Goal: Task Accomplishment & Management: Manage account settings

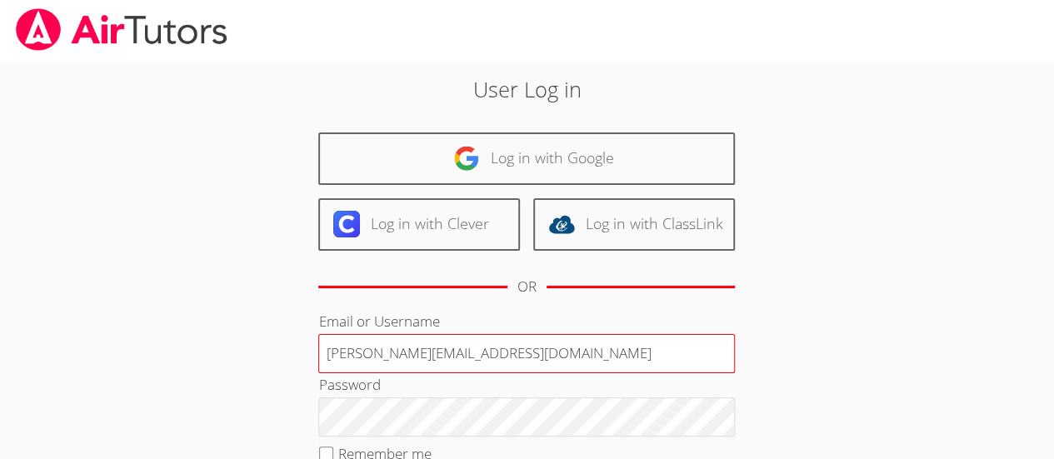
click at [499, 345] on input "[PERSON_NAME][EMAIL_ADDRESS][DOMAIN_NAME]" at bounding box center [526, 354] width 417 height 40
type input "[PERSON_NAME][EMAIL_ADDRESS][DOMAIN_NAME]"
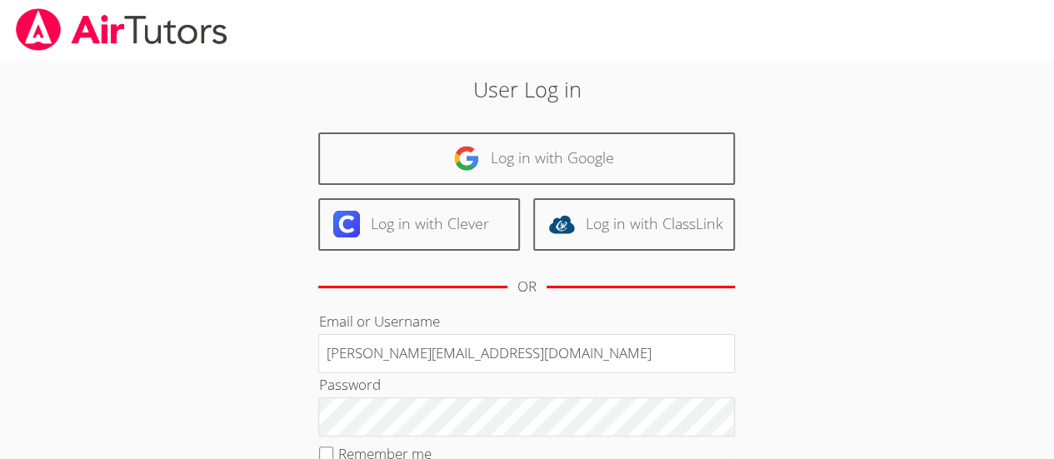
click at [855, 332] on div "User Log in Log in with Google Log in with Clever Log in with ClassLink OR Emai…" at bounding box center [527, 342] width 791 height 565
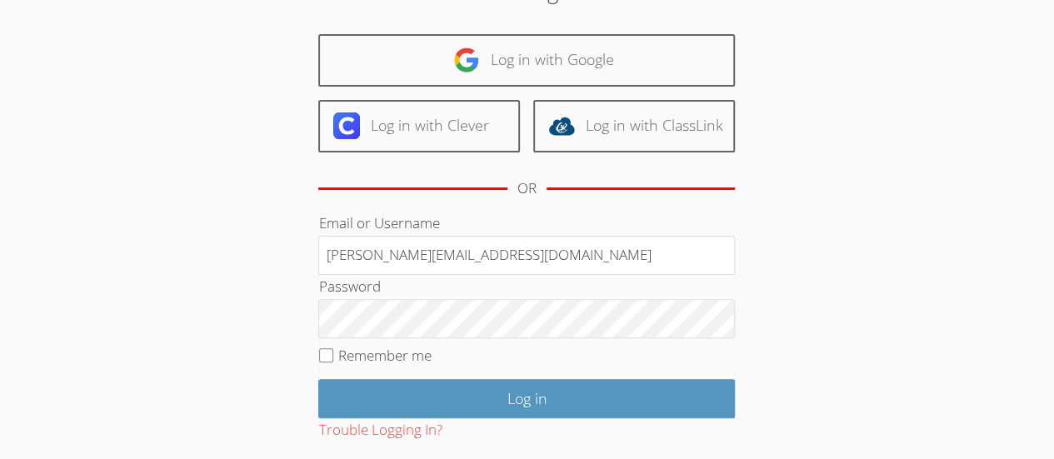
scroll to position [95, 0]
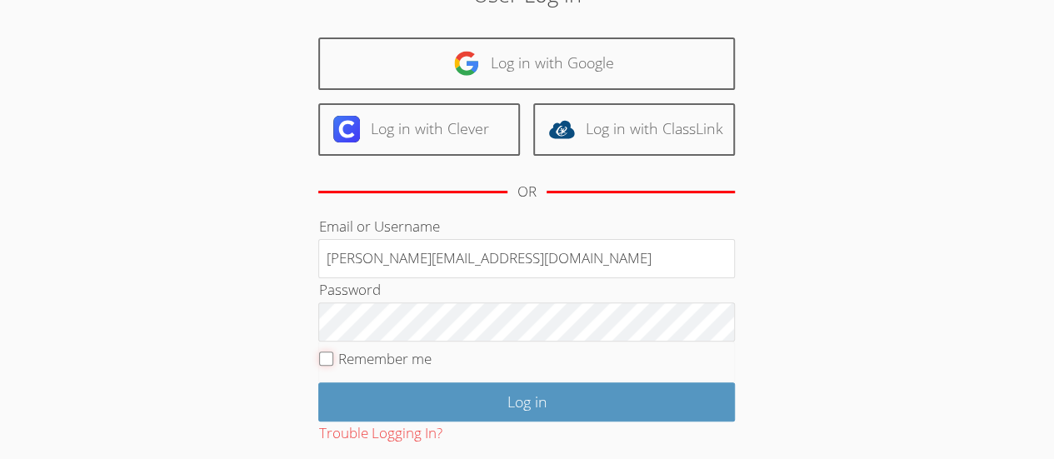
click at [330, 355] on input "Remember me" at bounding box center [326, 359] width 14 height 14
checkbox input "true"
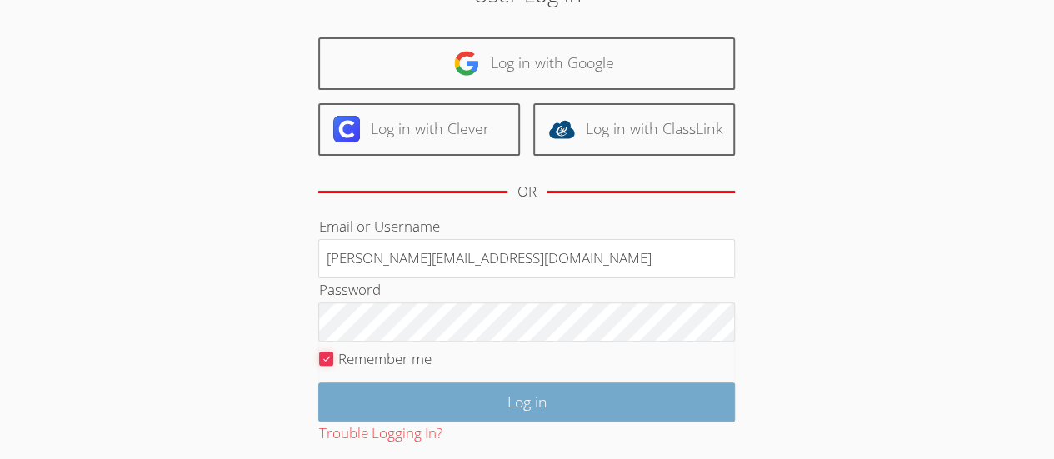
click at [623, 398] on input "Log in" at bounding box center [526, 402] width 417 height 39
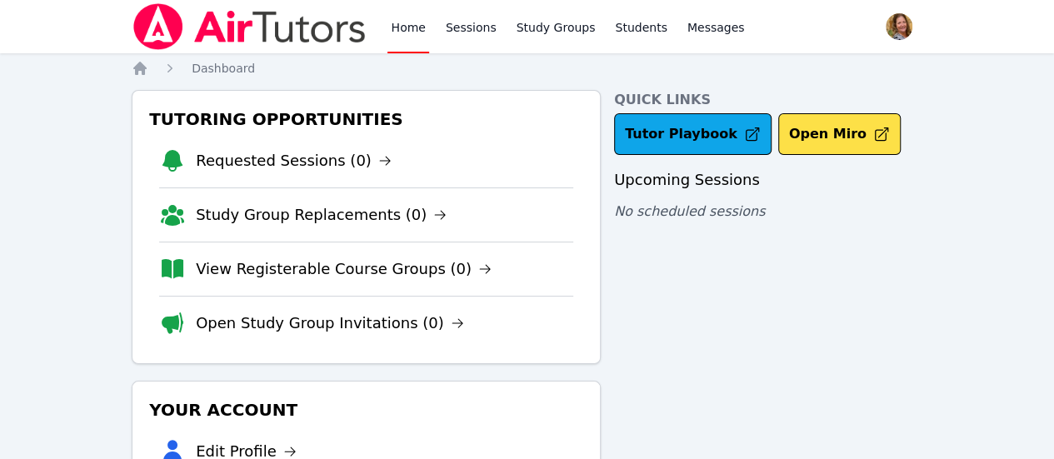
click at [855, 278] on div "Quick Links Tutor Playbook Open Miro Upcoming Sessions No scheduled sessions" at bounding box center [768, 372] width 308 height 565
click at [457, 35] on link "Sessions" at bounding box center [472, 26] width 58 height 53
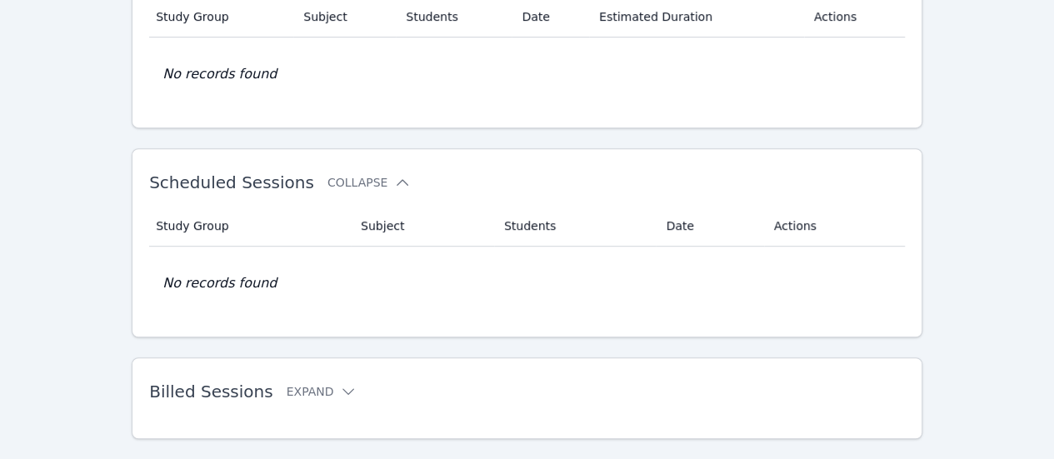
scroll to position [390, 0]
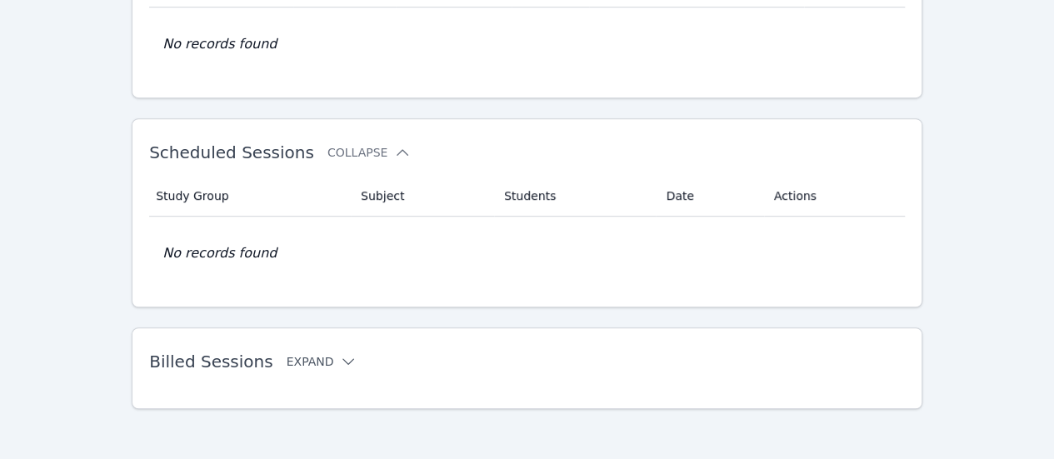
click at [340, 358] on icon at bounding box center [348, 361] width 17 height 17
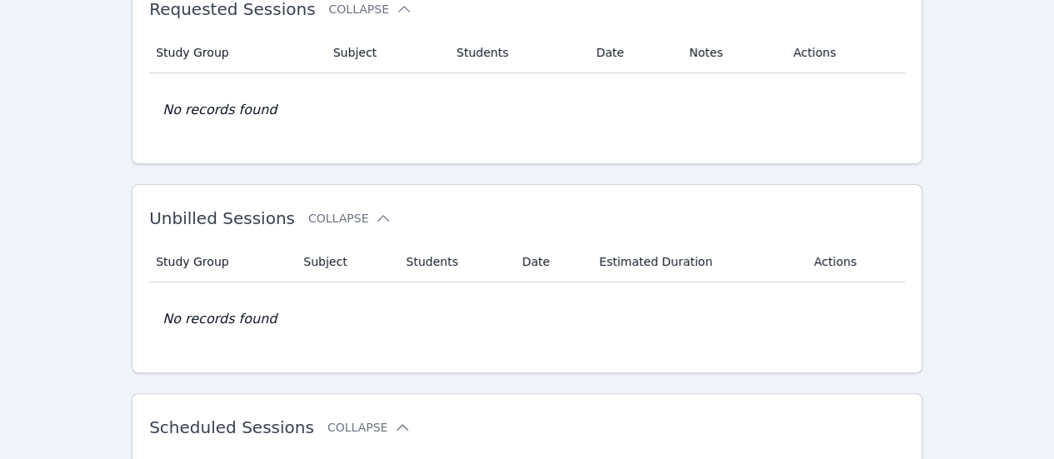
scroll to position [0, 0]
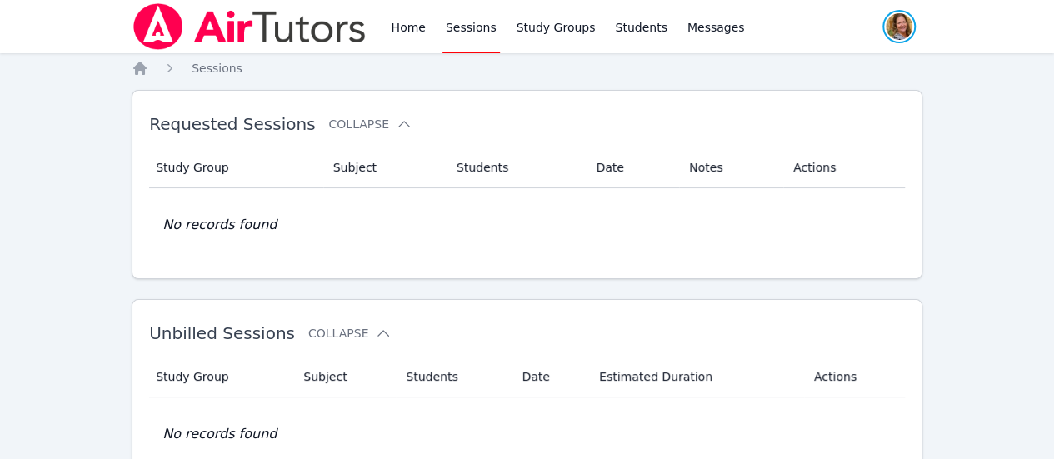
click at [899, 30] on span "button" at bounding box center [899, 26] width 37 height 37
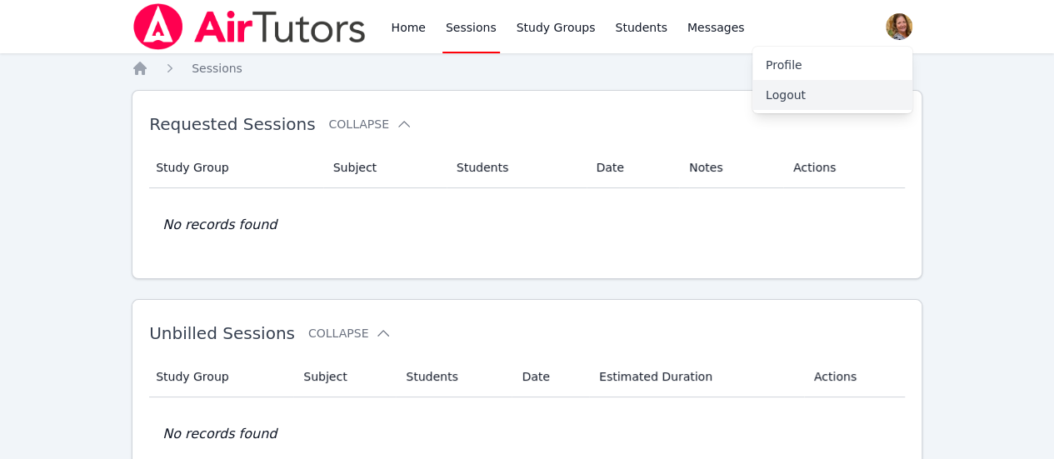
click at [794, 102] on button "Logout" at bounding box center [833, 95] width 160 height 30
